Goal: Find specific page/section: Find specific page/section

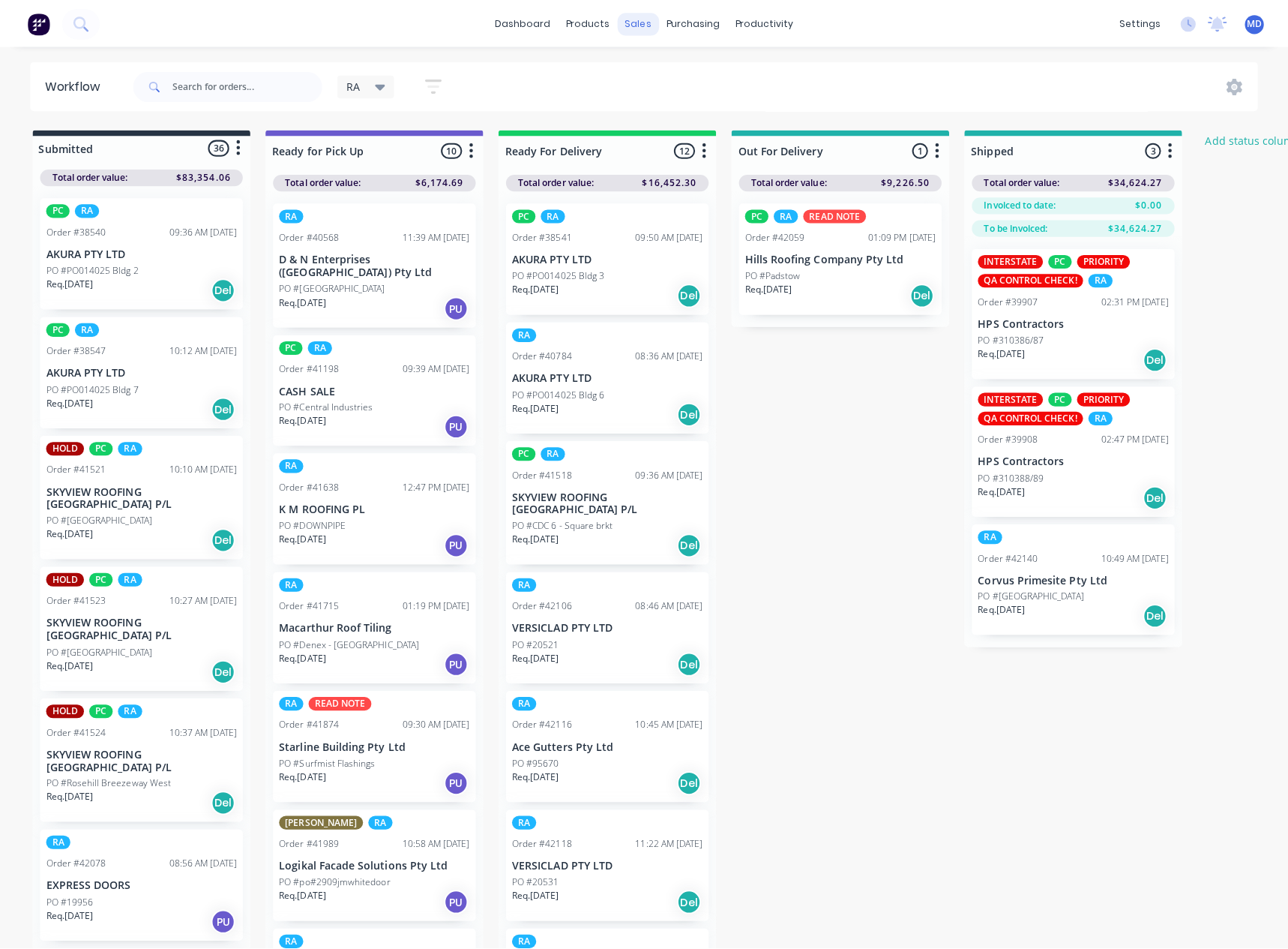
scroll to position [375, 0]
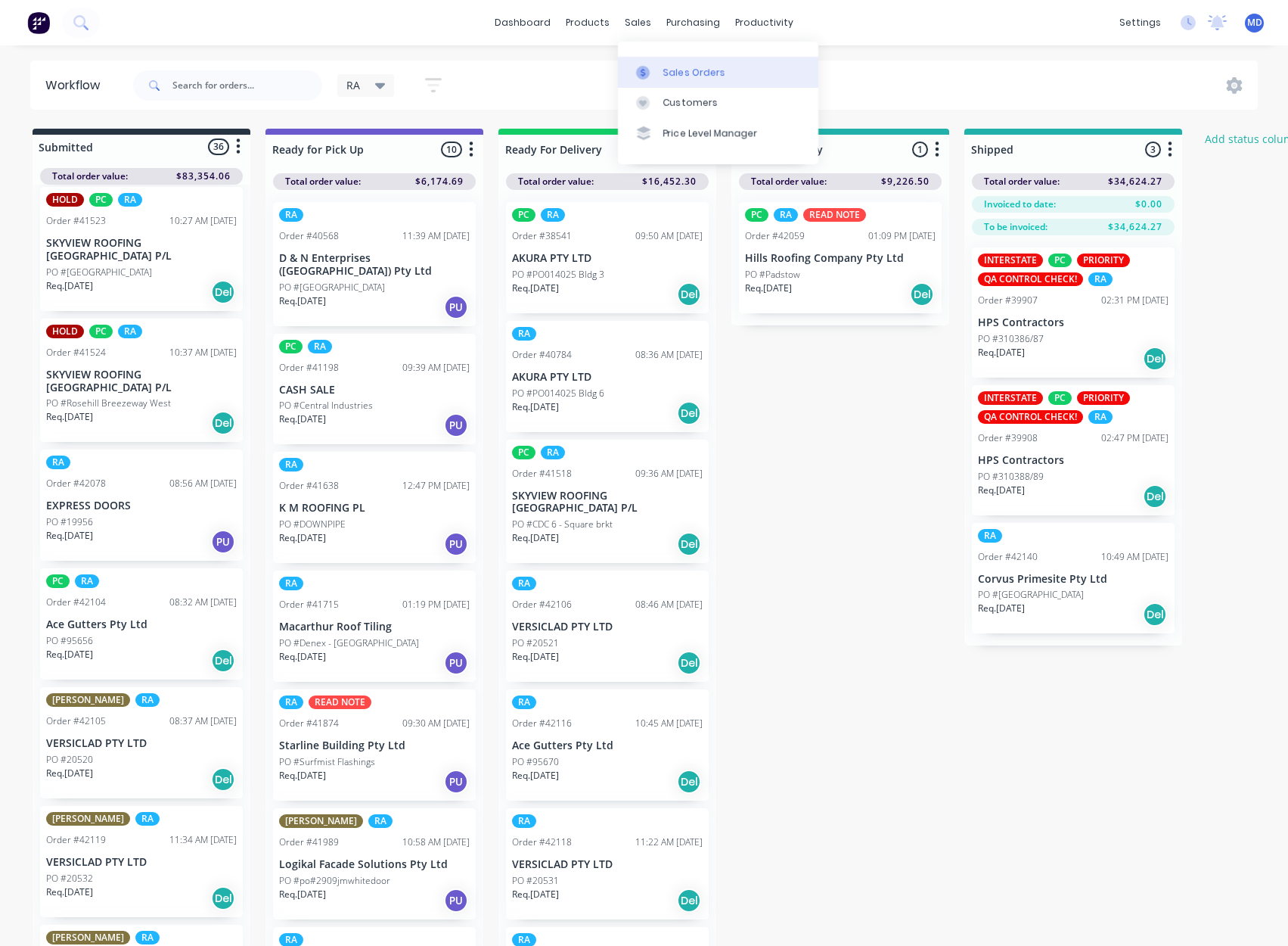
click at [687, 63] on link "Sales Orders" at bounding box center [718, 71] width 201 height 30
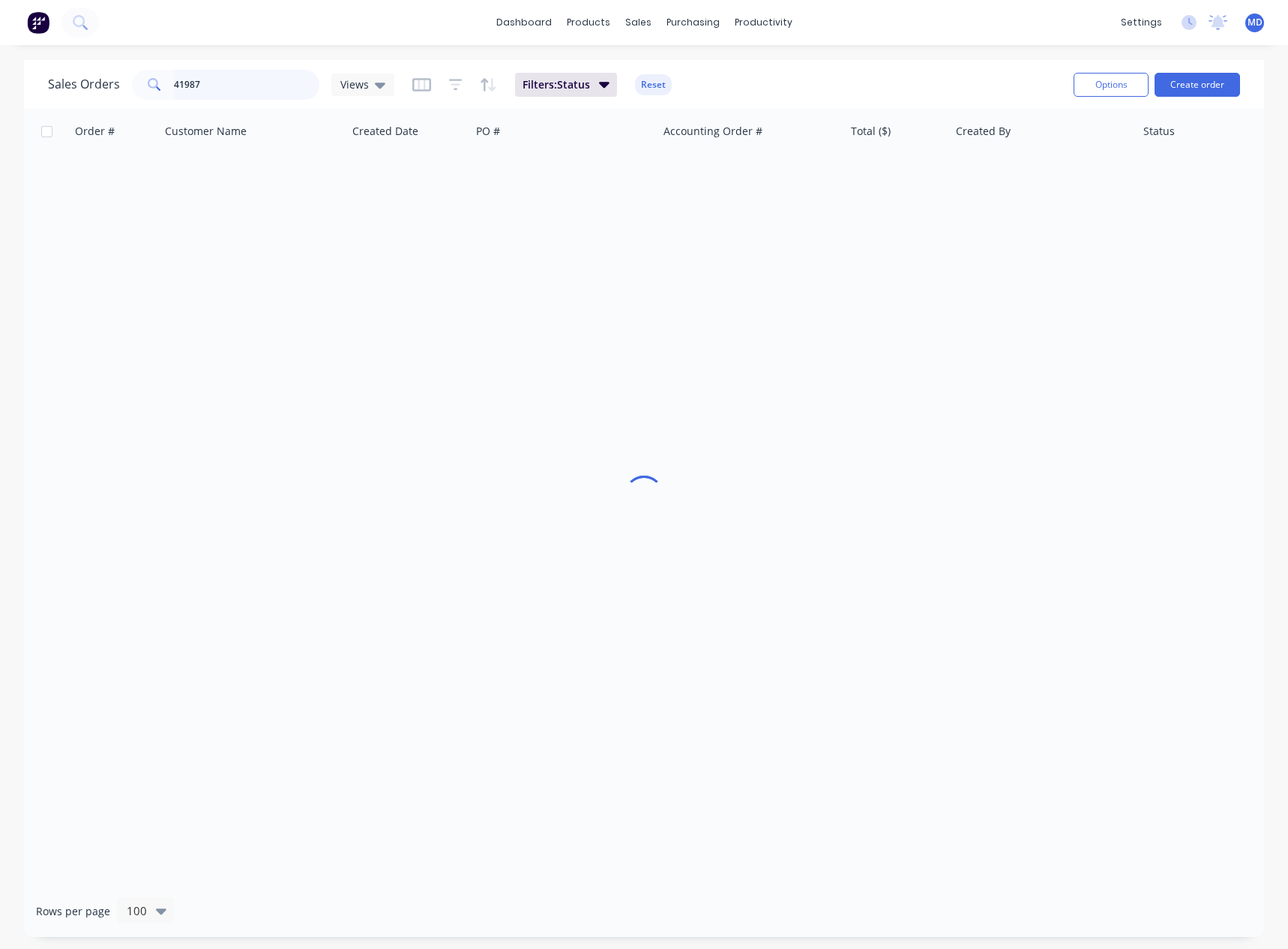
drag, startPoint x: 59, startPoint y: 89, endPoint x: -55, endPoint y: 92, distance: 114.0
click at [0, 92] on html "dashboard products sales purchasing productivity dashboard products Product Cat…" at bounding box center [644, 474] width 1288 height 949
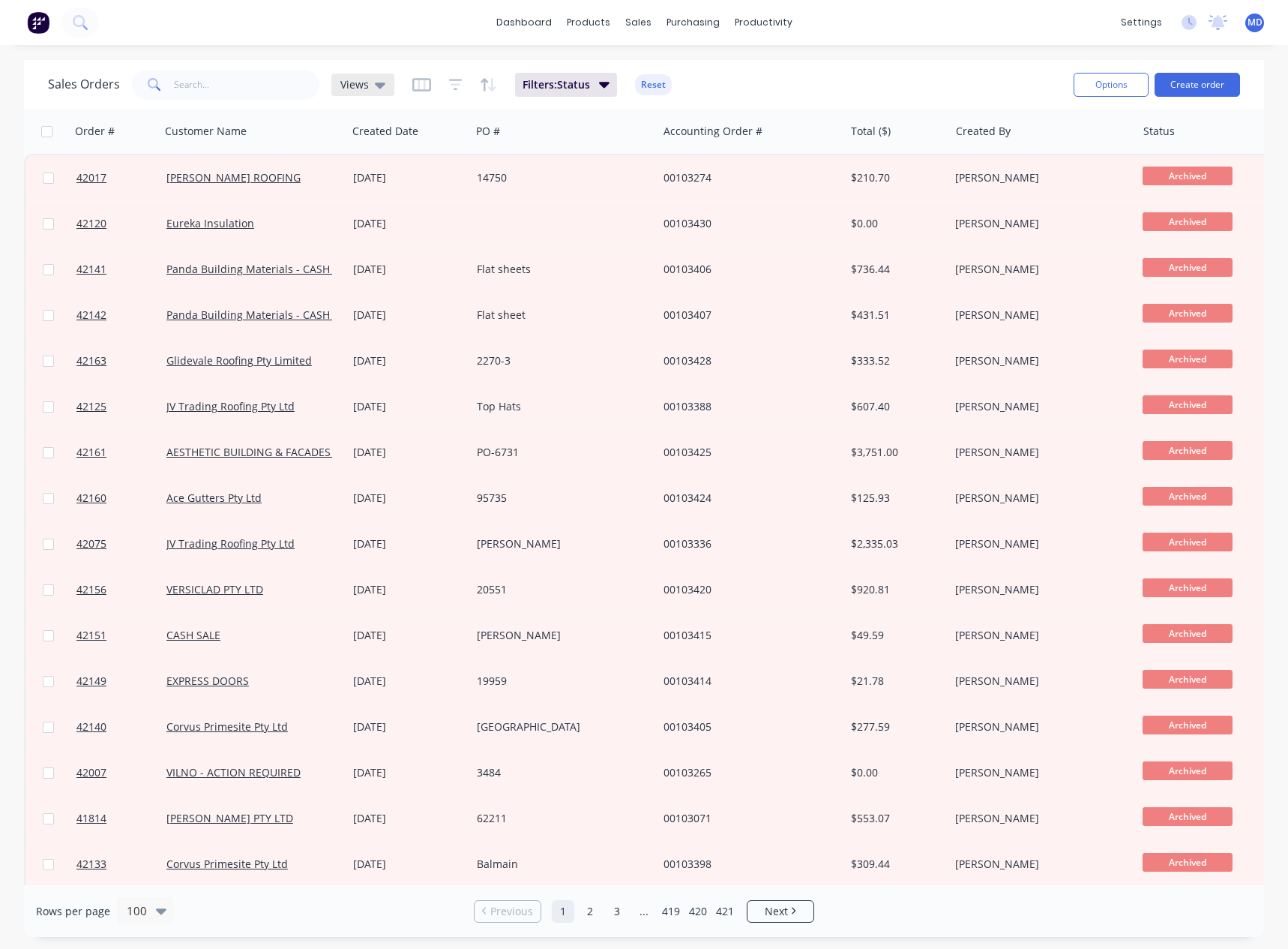
click at [378, 87] on icon at bounding box center [380, 85] width 10 height 6
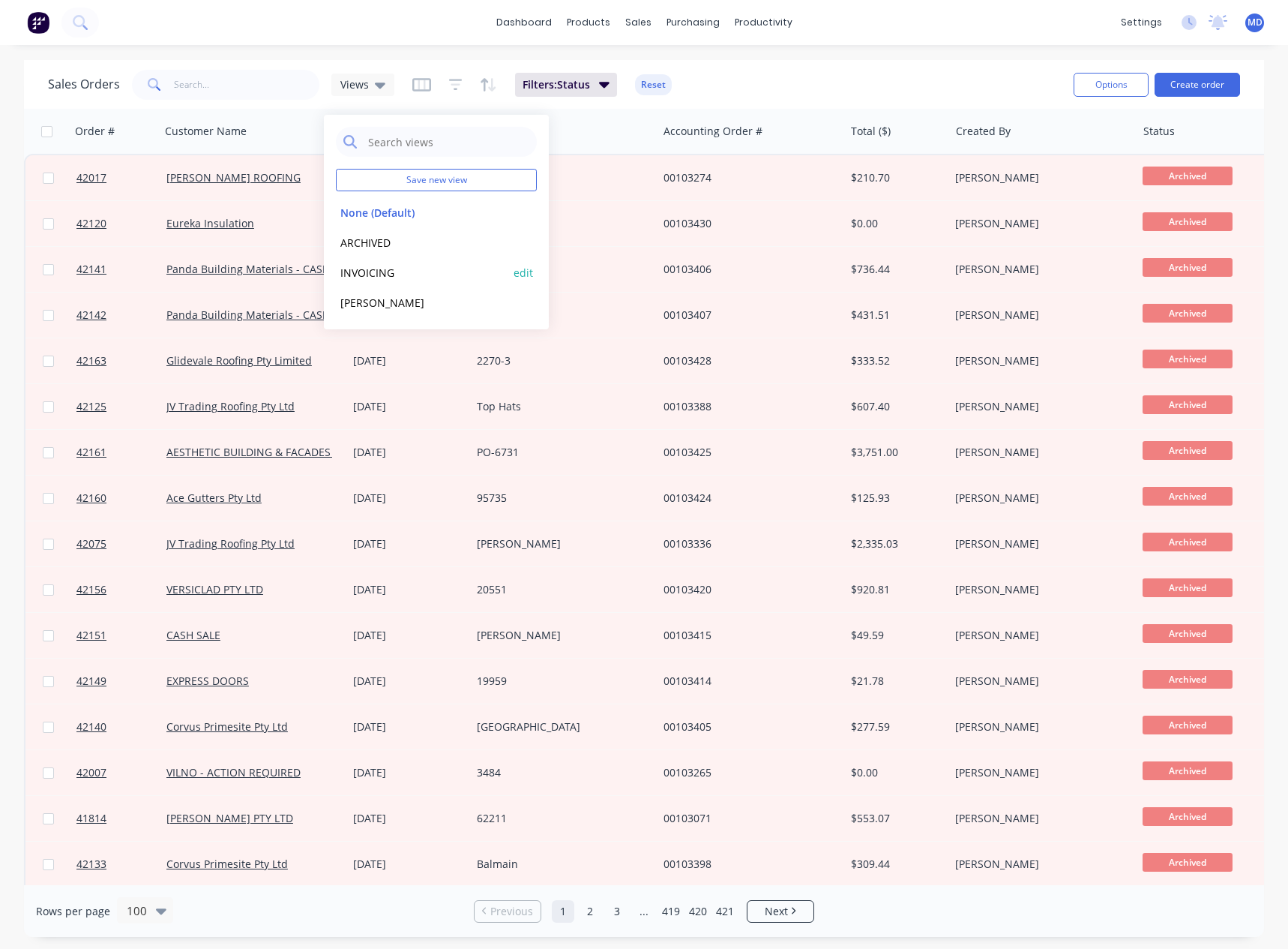
click at [363, 276] on button "INVOICING" at bounding box center [421, 273] width 171 height 17
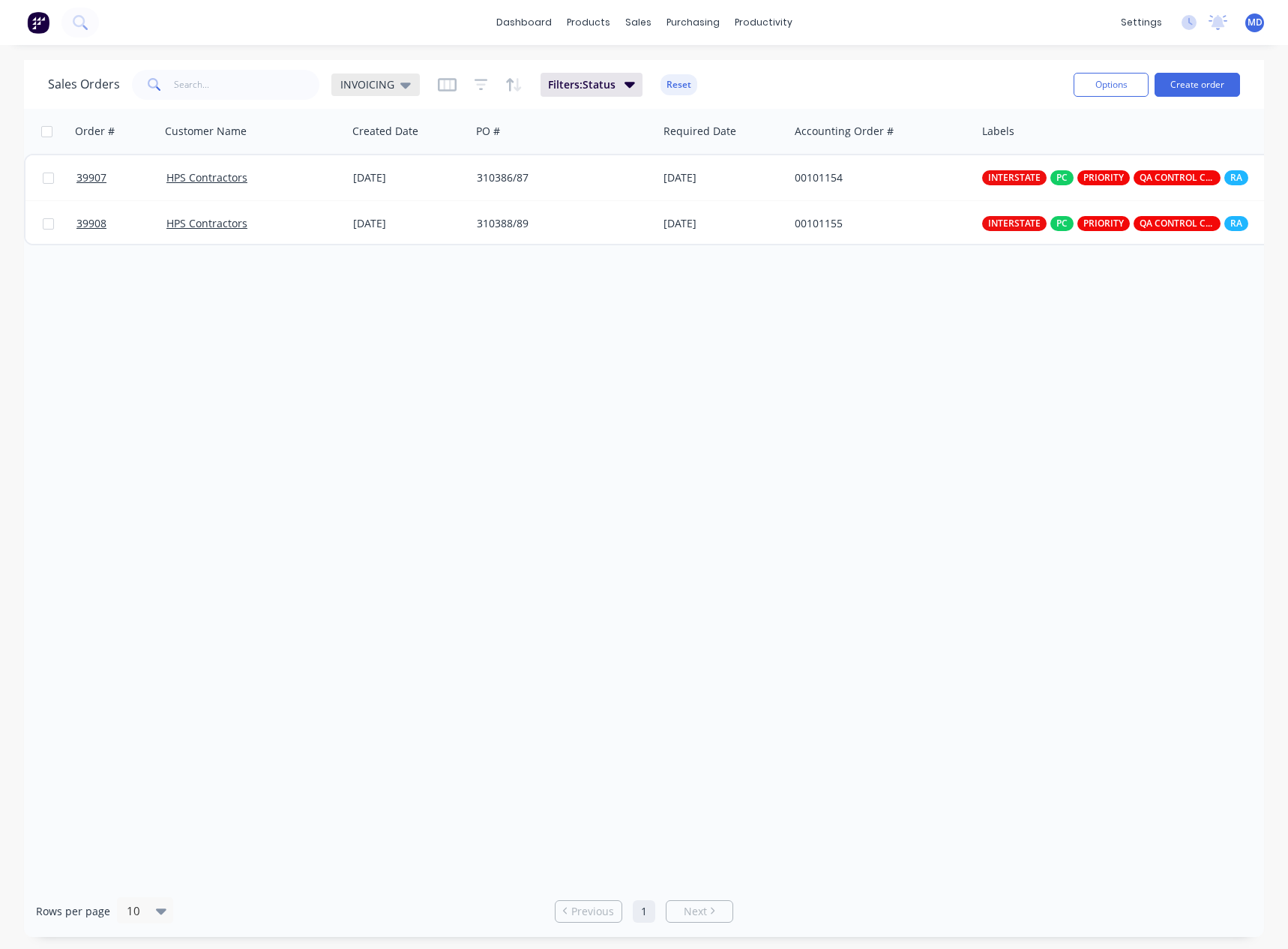
click at [402, 83] on icon at bounding box center [406, 85] width 10 height 6
click at [351, 304] on button "[PERSON_NAME]" at bounding box center [421, 302] width 171 height 17
